Goal: Task Accomplishment & Management: Use online tool/utility

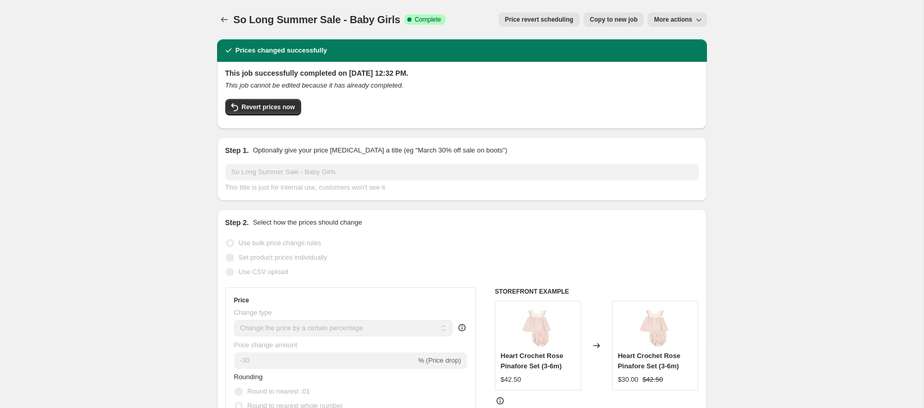
select select "percentage"
select select "collection"
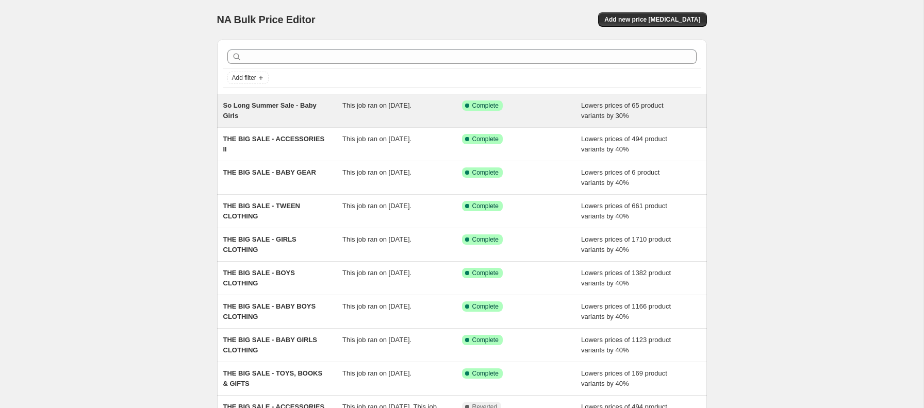
click at [283, 106] on span "So Long Summer Sale - Baby Girls" at bounding box center [269, 111] width 93 height 18
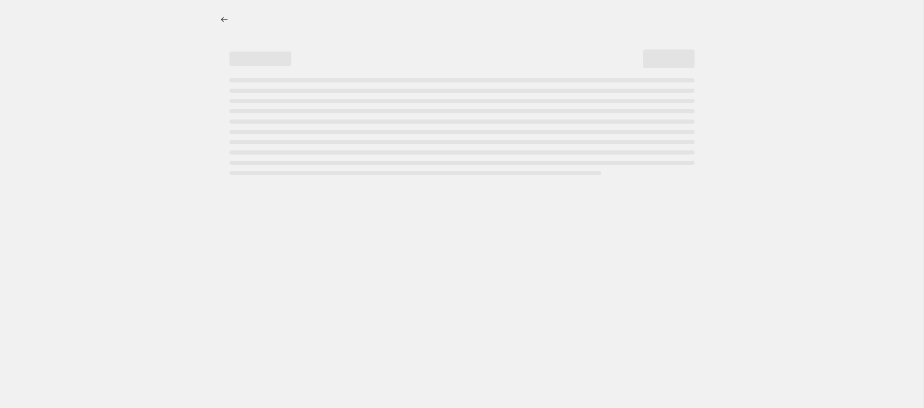
select select "percentage"
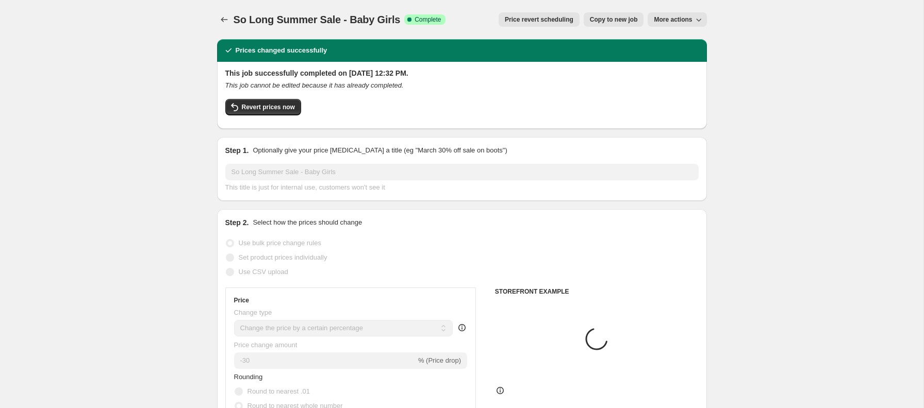
select select "collection"
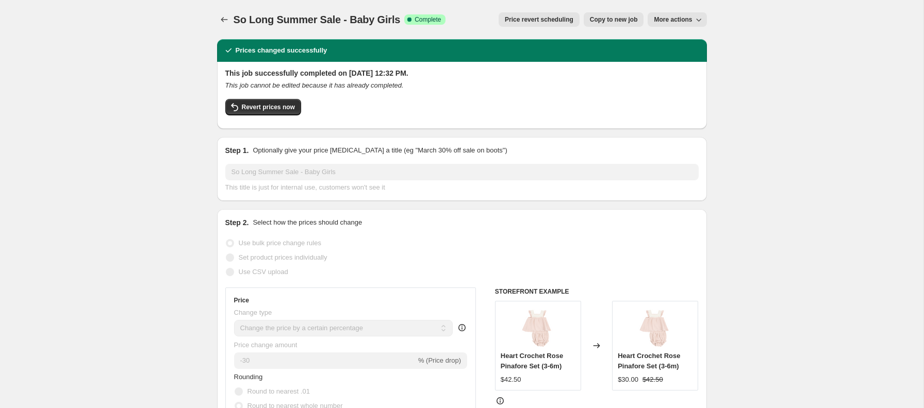
click at [605, 21] on span "Copy to new job" at bounding box center [614, 19] width 48 height 8
select select "percentage"
select select "collection"
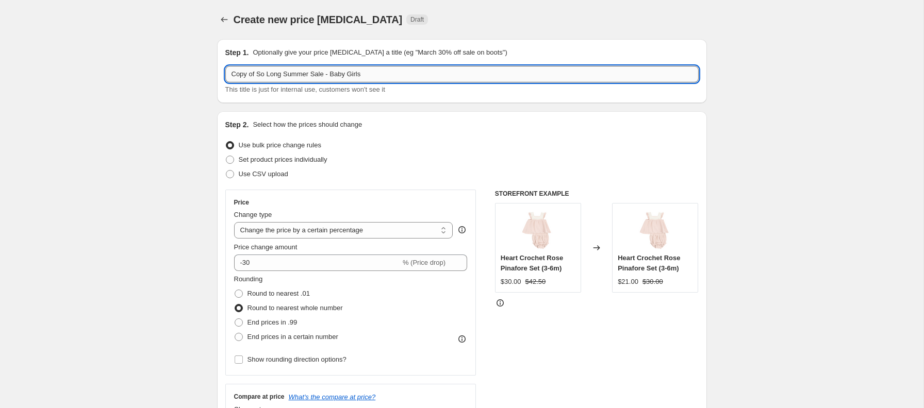
drag, startPoint x: 351, startPoint y: 75, endPoint x: 425, endPoint y: 72, distance: 74.8
click at [425, 72] on input "Copy of So Long Summer Sale - Baby Girls" at bounding box center [461, 74] width 473 height 17
type input "Copy of So Long Summer Sale - Baby Boys"
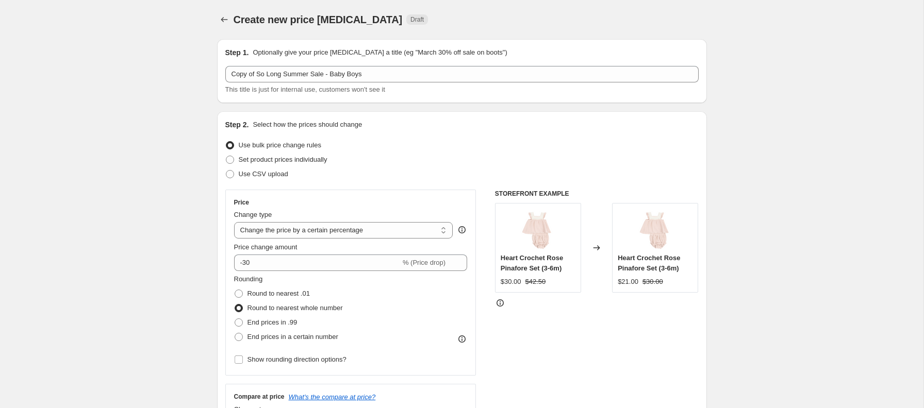
click at [401, 160] on div "Set product prices individually" at bounding box center [461, 160] width 473 height 14
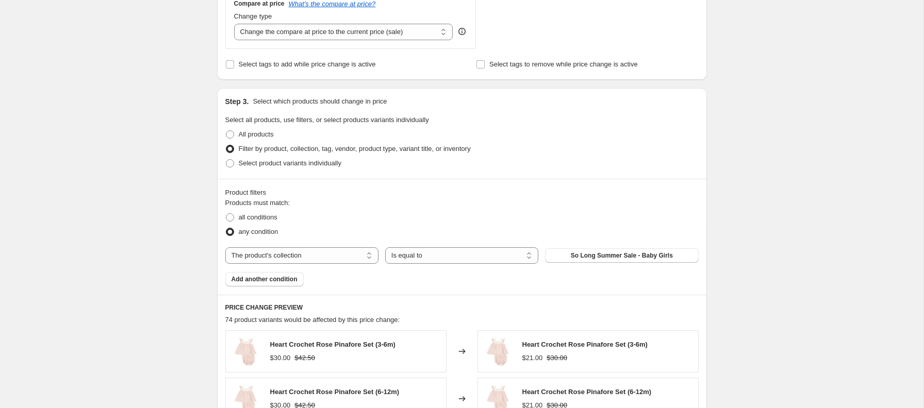
scroll to position [416, 0]
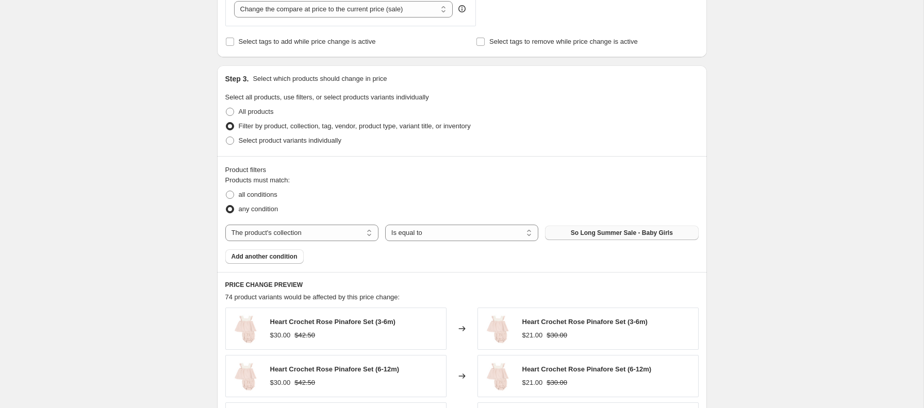
click at [565, 231] on button "So Long Summer Sale - Baby Girls" at bounding box center [621, 233] width 153 height 14
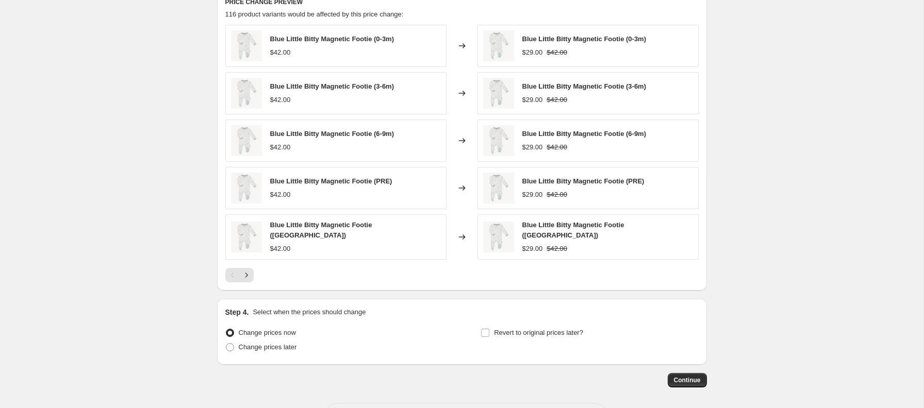
scroll to position [738, 0]
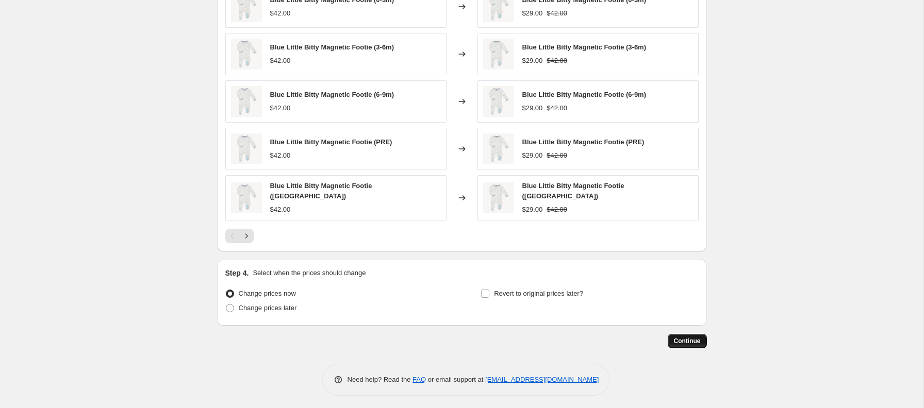
click at [689, 338] on span "Continue" at bounding box center [687, 341] width 27 height 8
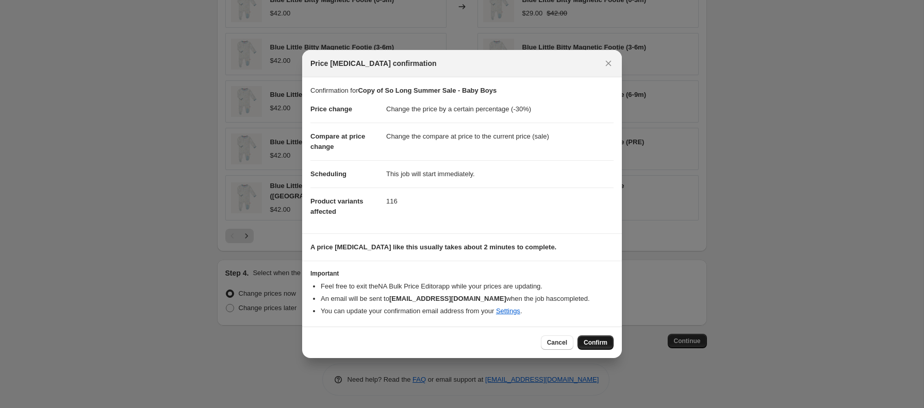
click at [592, 344] on span "Confirm" at bounding box center [596, 343] width 24 height 8
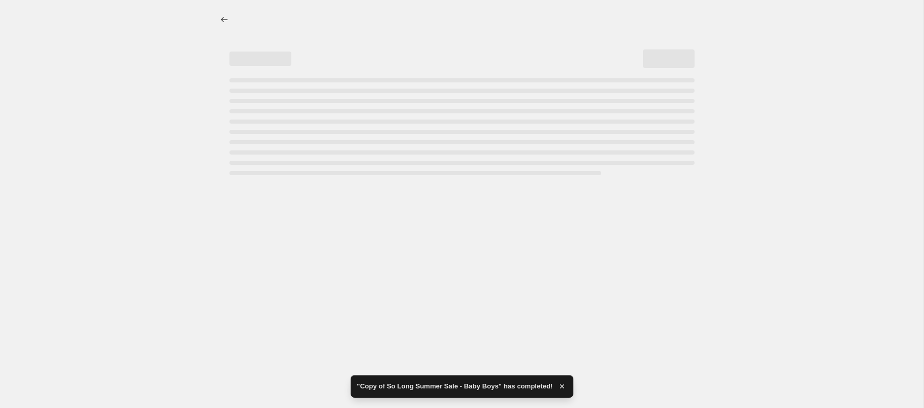
select select "percentage"
select select "collection"
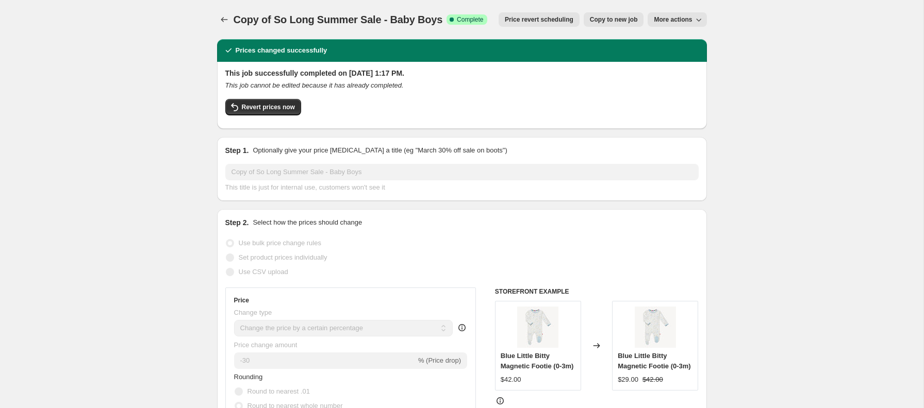
click at [622, 19] on span "Copy to new job" at bounding box center [614, 19] width 48 height 8
select select "percentage"
select select "collection"
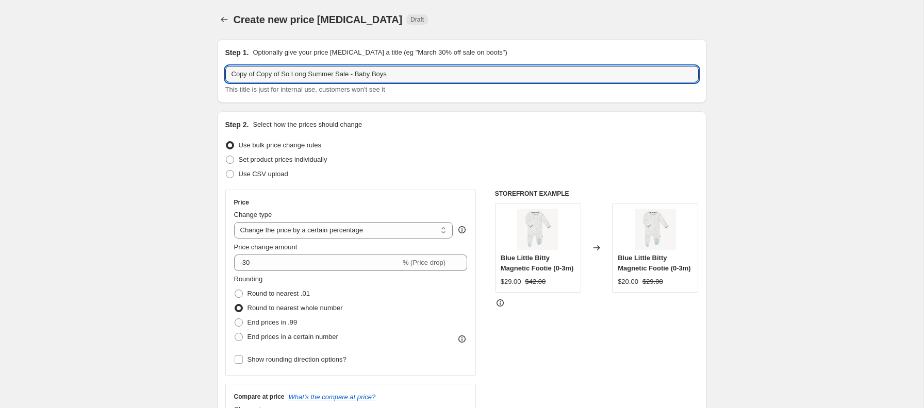
drag, startPoint x: 286, startPoint y: 74, endPoint x: 201, endPoint y: 69, distance: 84.7
drag, startPoint x: 306, startPoint y: 75, endPoint x: 369, endPoint y: 73, distance: 63.0
click at [367, 73] on input "So Long Summer Sale - Baby Boys" at bounding box center [461, 74] width 473 height 17
type input "So Long Summer Sale - Boys"
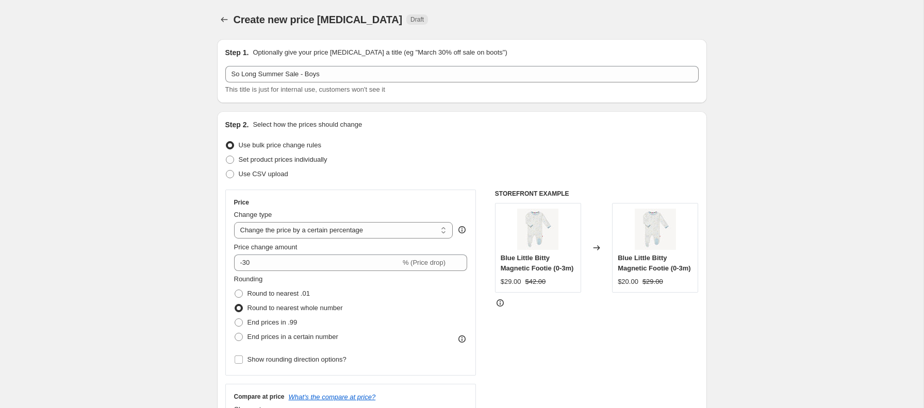
click at [420, 162] on div "Set product prices individually" at bounding box center [461, 160] width 473 height 14
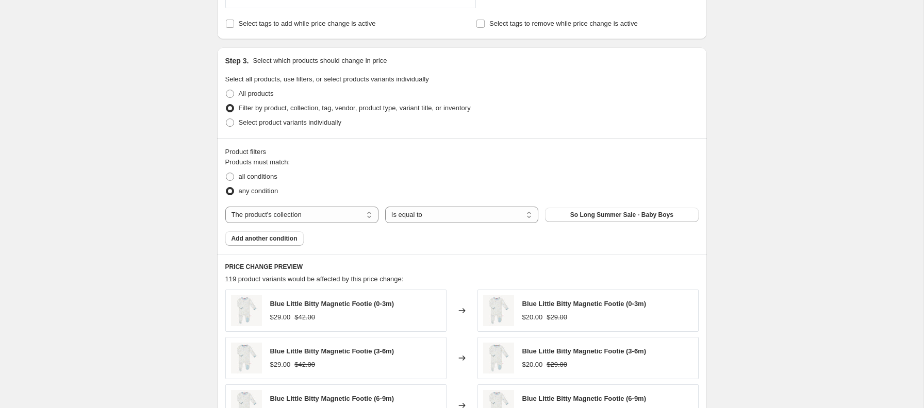
scroll to position [444, 0]
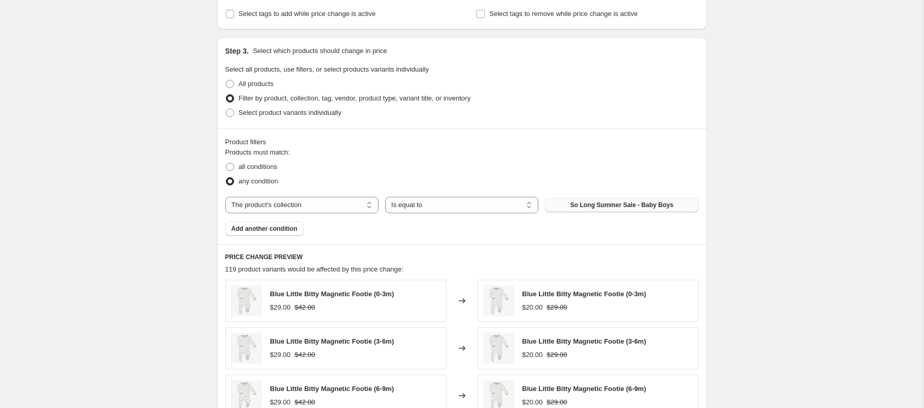
click at [590, 202] on span "So Long Summer Sale - Baby Boys" at bounding box center [621, 205] width 103 height 8
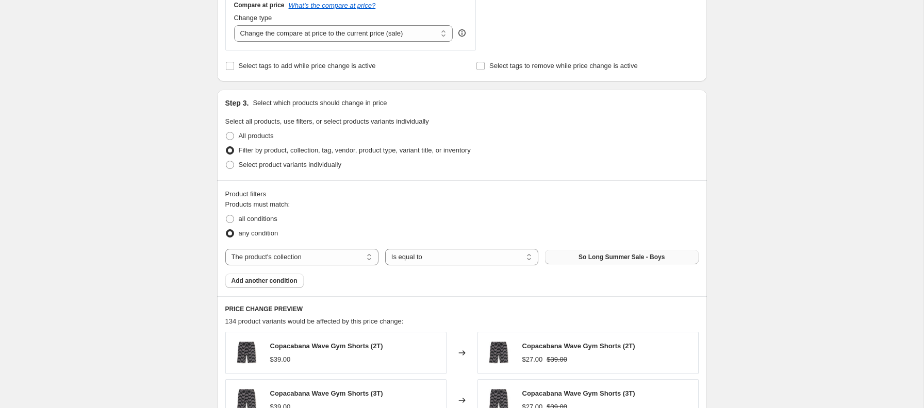
scroll to position [738, 0]
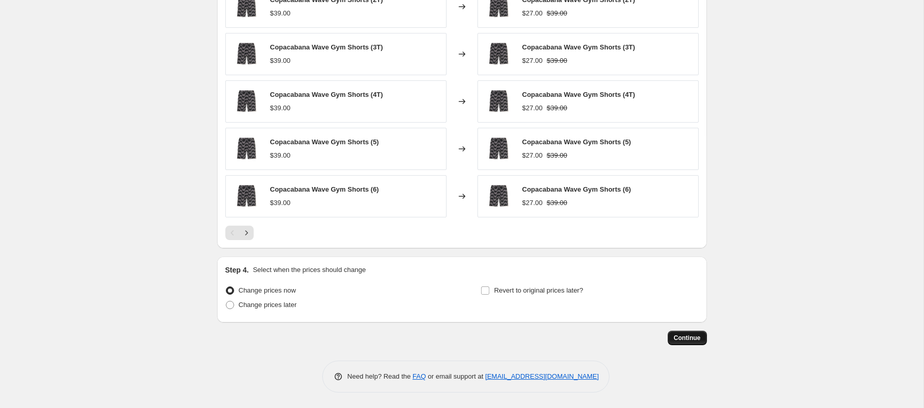
click at [687, 339] on span "Continue" at bounding box center [687, 338] width 27 height 8
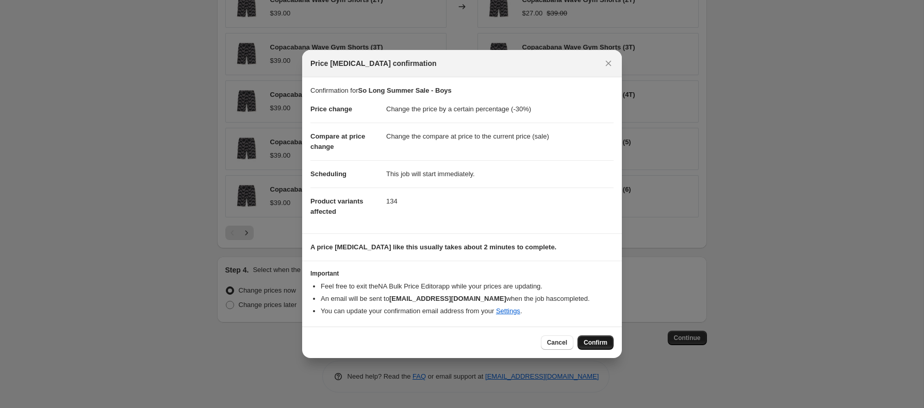
click at [587, 341] on span "Confirm" at bounding box center [596, 343] width 24 height 8
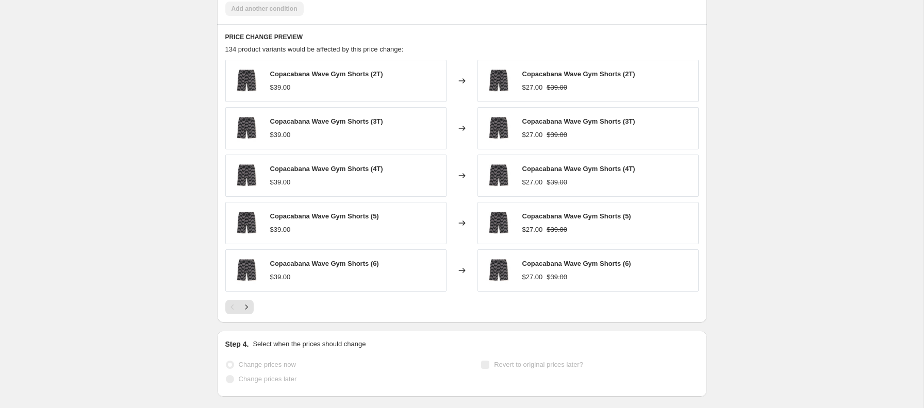
scroll to position [765, 0]
